Goal: Complete application form: Complete application form

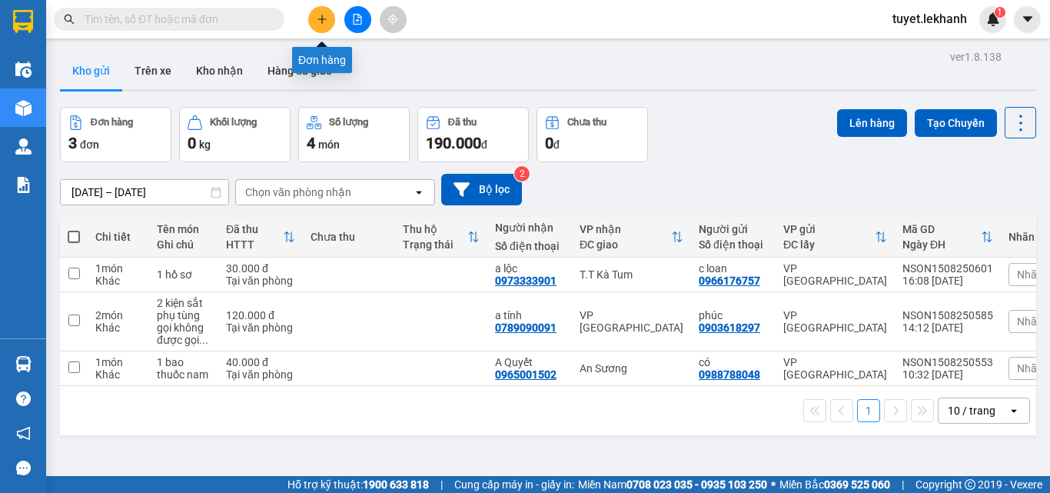
click at [321, 18] on icon "plus" at bounding box center [322, 19] width 11 height 11
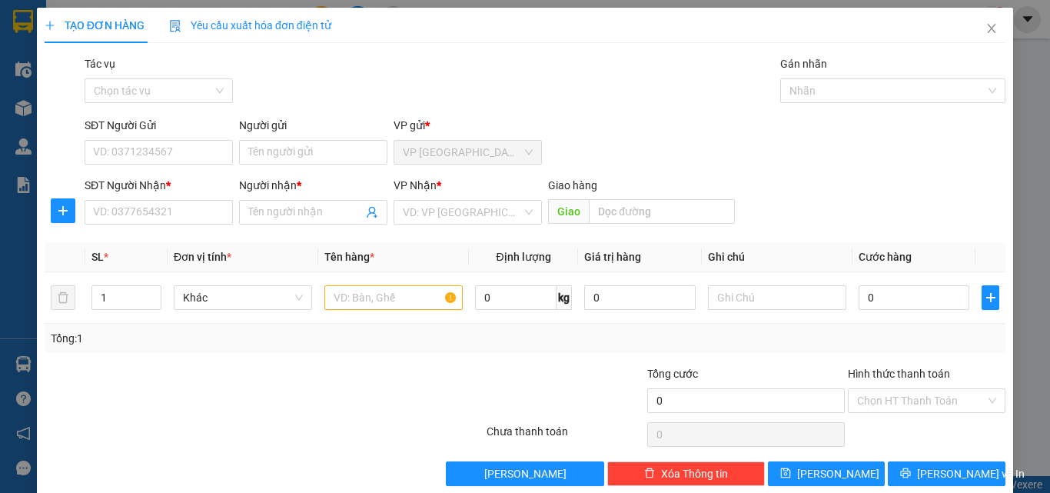
click at [421, 196] on div "VP Nhận *" at bounding box center [468, 188] width 148 height 23
click at [443, 211] on input "search" at bounding box center [462, 212] width 119 height 23
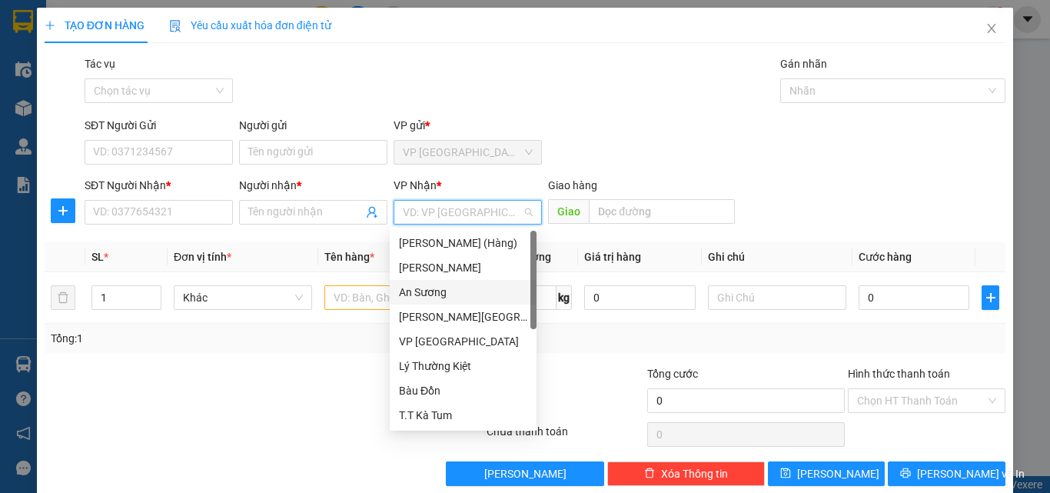
click at [446, 291] on div "An Sương" at bounding box center [463, 292] width 128 height 17
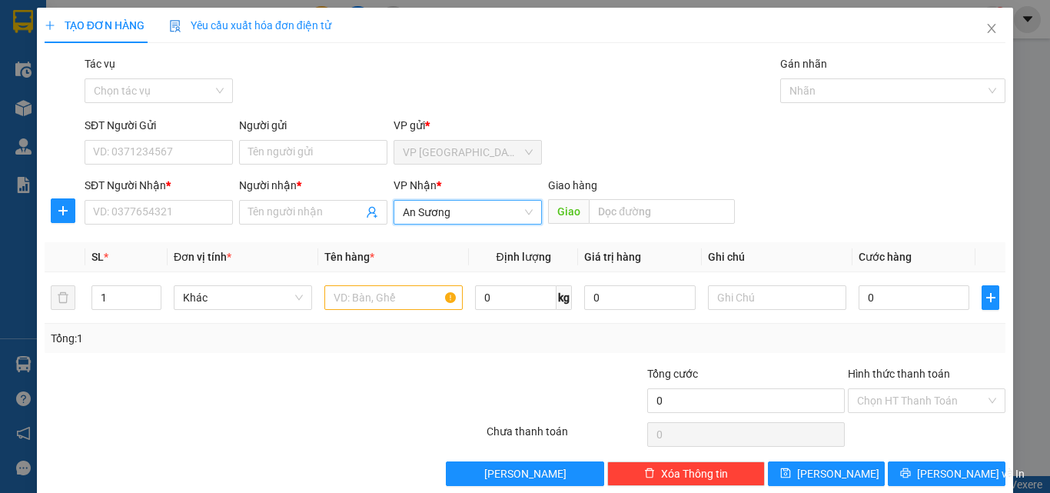
click at [497, 71] on div "Tác vụ Chọn tác vụ Gán nhãn Nhãn" at bounding box center [544, 82] width 927 height 54
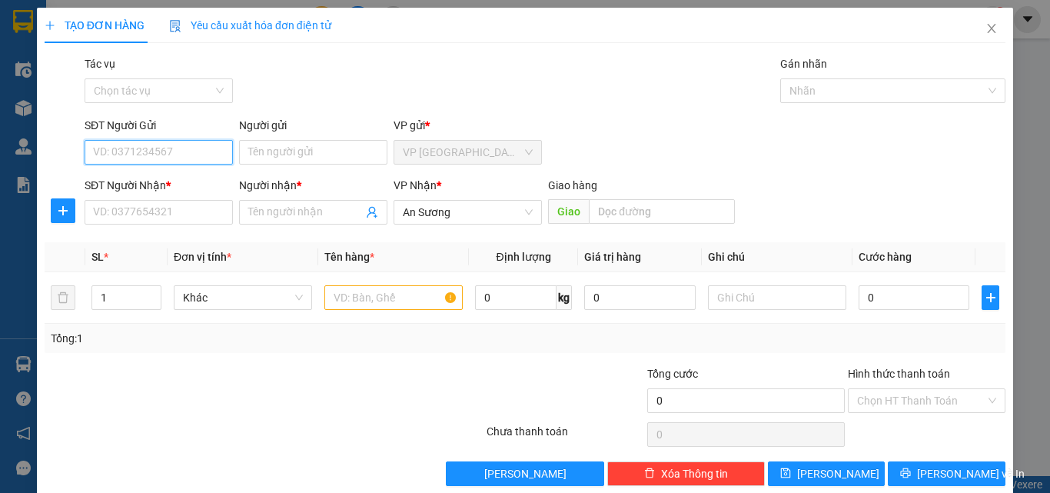
click at [165, 156] on input "SĐT Người Gửi" at bounding box center [159, 152] width 148 height 25
click at [338, 303] on input "text" at bounding box center [393, 297] width 138 height 25
click at [375, 302] on input "text" at bounding box center [393, 297] width 138 height 25
click at [314, 88] on div "Tác vụ Chọn tác vụ Gán nhãn Nhãn" at bounding box center [544, 82] width 927 height 54
click at [191, 149] on input "SĐT Người Gửi" at bounding box center [159, 152] width 148 height 25
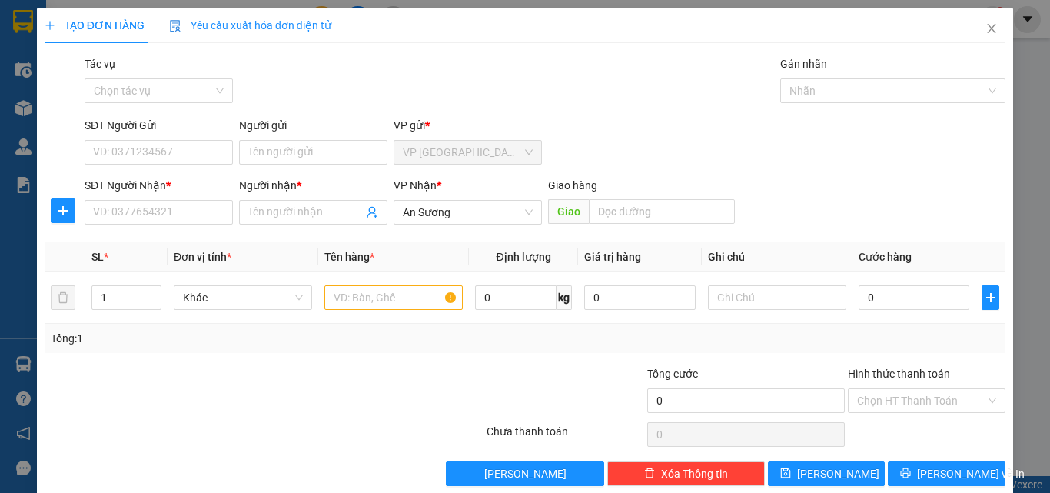
click at [596, 118] on div "SĐT Người Gửi VD: 0371234567 Người gửi Tên người gửi VP gửi * VP [GEOGRAPHIC_DA…" at bounding box center [544, 144] width 927 height 54
click at [391, 294] on input "text" at bounding box center [393, 297] width 138 height 25
click at [196, 156] on input "SĐT Người Gửi" at bounding box center [159, 152] width 148 height 25
